Goal: Browse casually

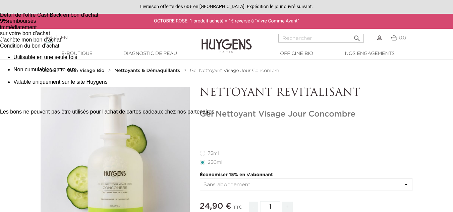
click at [281, 157] on li "75ml" at bounding box center [304, 153] width 209 height 9
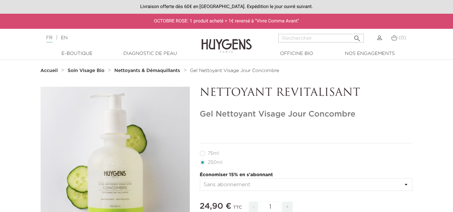
click at [213, 47] on img at bounding box center [226, 41] width 50 height 26
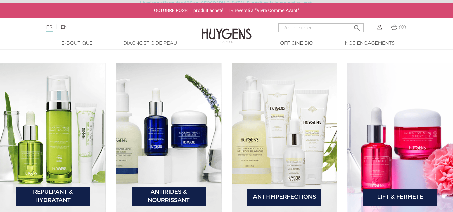
scroll to position [972, 0]
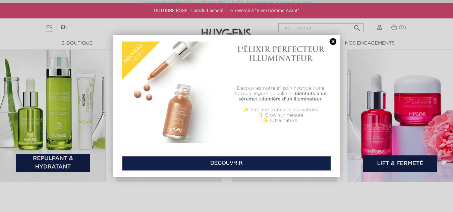
click at [234, 164] on link "DÉCOUVRIR" at bounding box center [226, 163] width 209 height 15
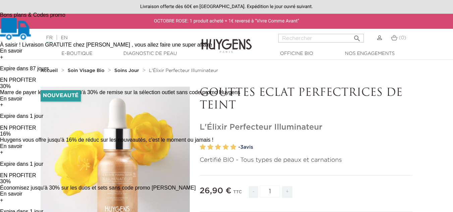
click at [185, 77] on div "EN PROFITER" at bounding box center [120, 80] width 240 height 6
